Goal: Book appointment/travel/reservation

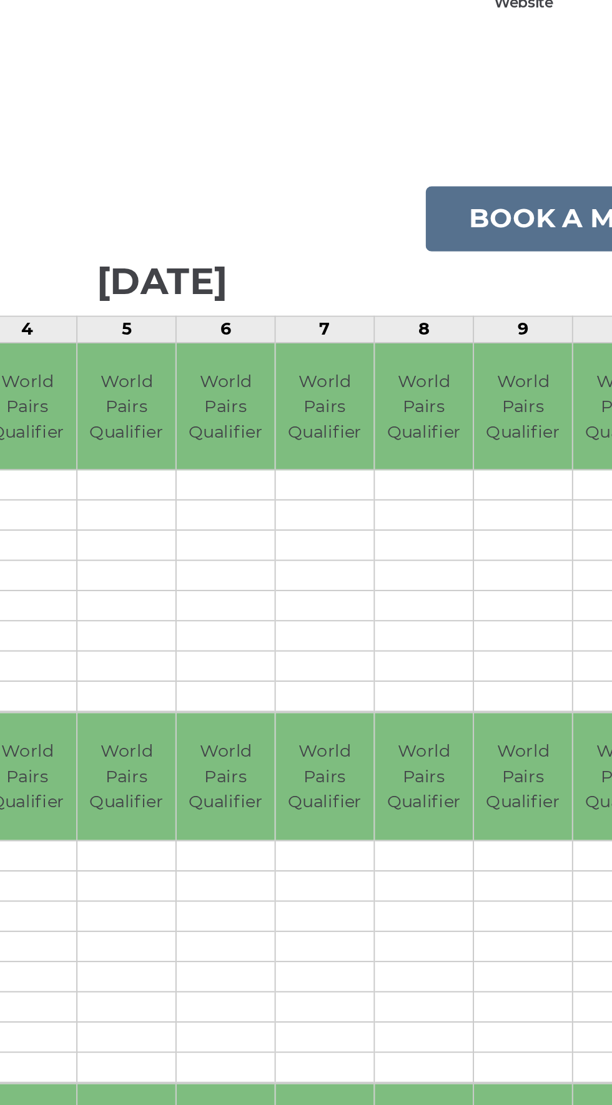
scroll to position [6, 0]
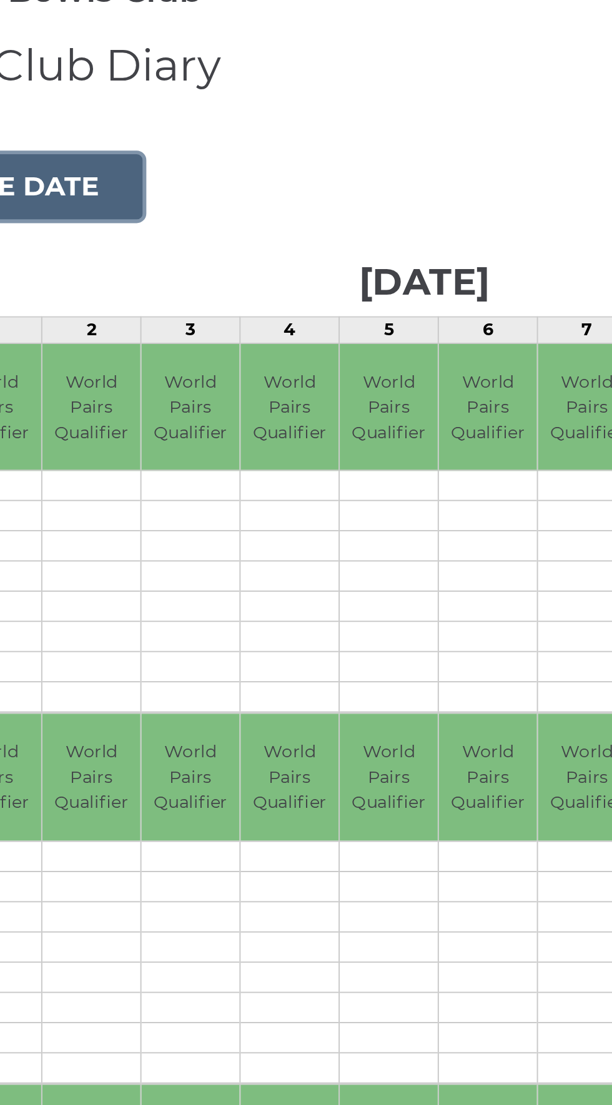
click at [122, 184] on button "Choose date" at bounding box center [84, 186] width 151 height 34
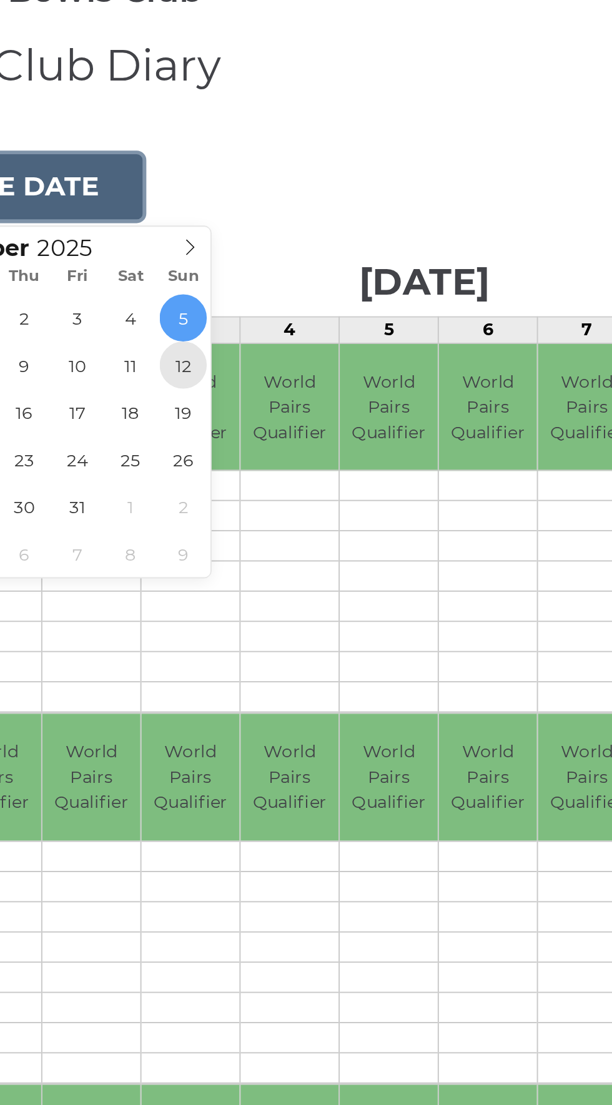
type input "[DATE]"
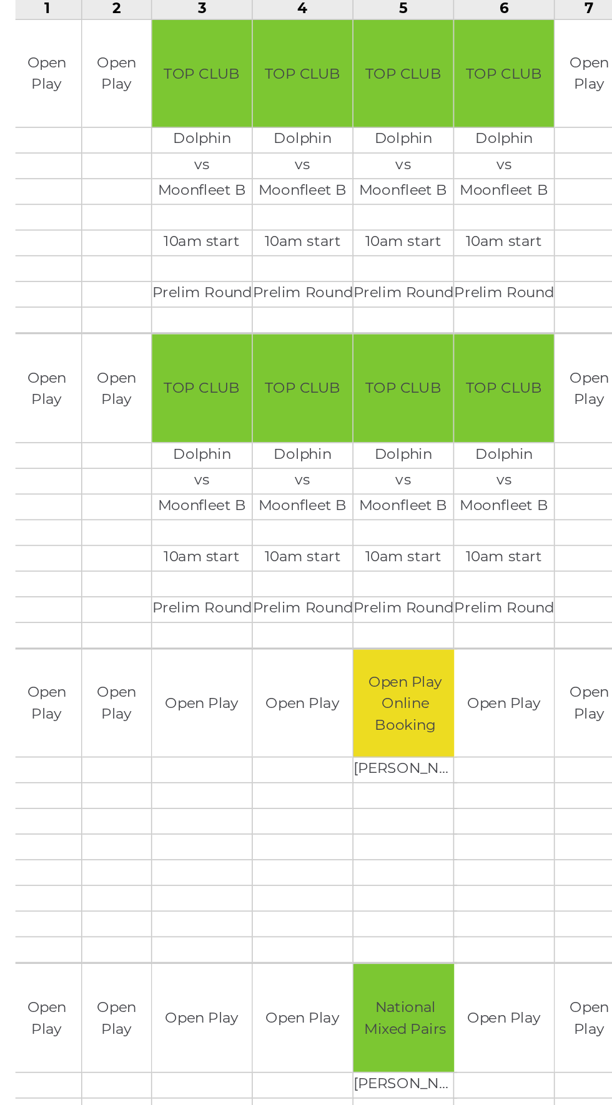
scroll to position [2, 0]
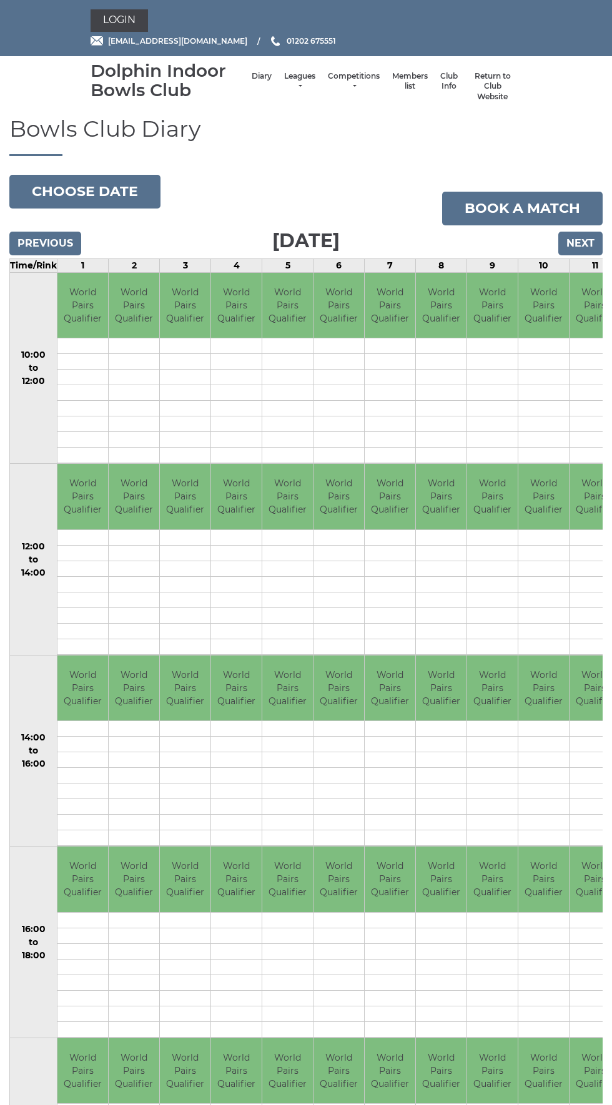
scroll to position [6, 0]
